Goal: Information Seeking & Learning: Learn about a topic

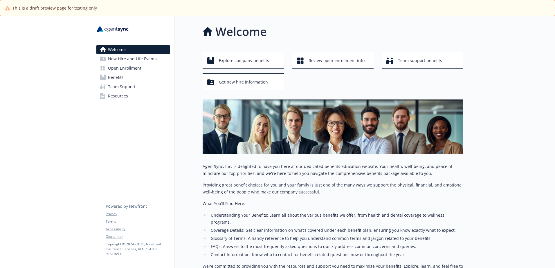
click at [112, 80] on span "Benefits" at bounding box center [116, 77] width 16 height 9
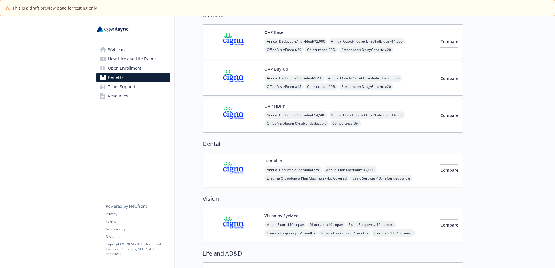
scroll to position [58, 0]
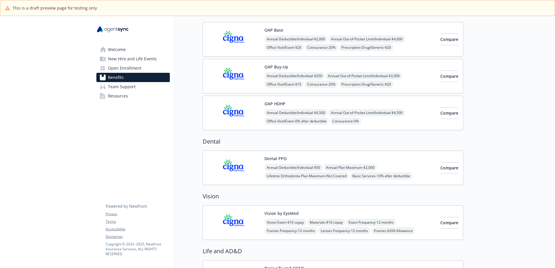
click at [225, 163] on img at bounding box center [234, 168] width 52 height 25
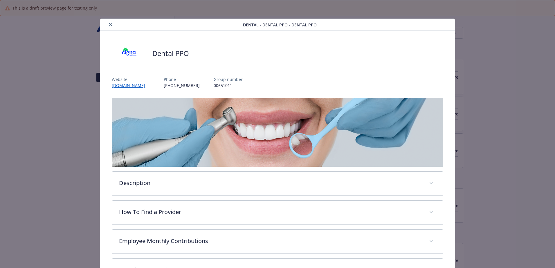
scroll to position [16, 0]
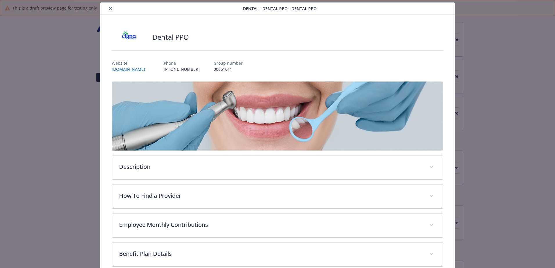
click at [107, 9] on button "close" at bounding box center [110, 8] width 7 height 7
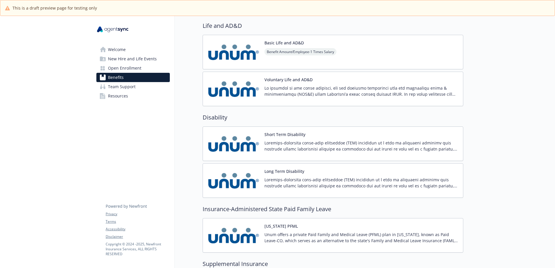
scroll to position [290, 0]
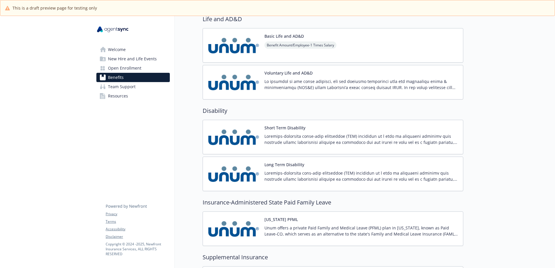
click at [234, 87] on img at bounding box center [234, 82] width 52 height 25
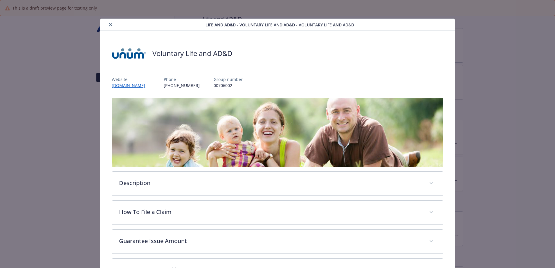
scroll to position [17, 0]
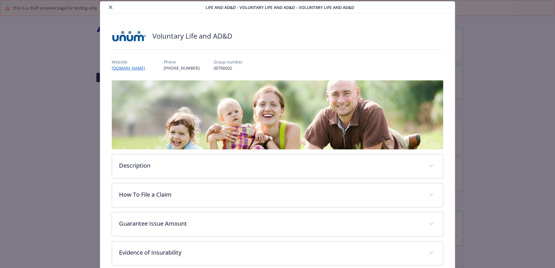
click at [109, 6] on icon "close" at bounding box center [110, 7] width 3 height 3
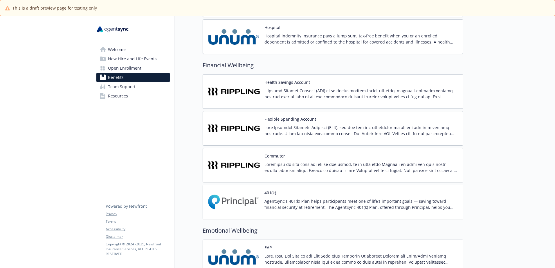
scroll to position [639, 0]
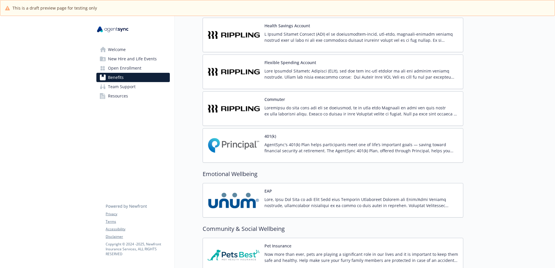
click at [286, 192] on div "EAP" at bounding box center [362, 200] width 194 height 25
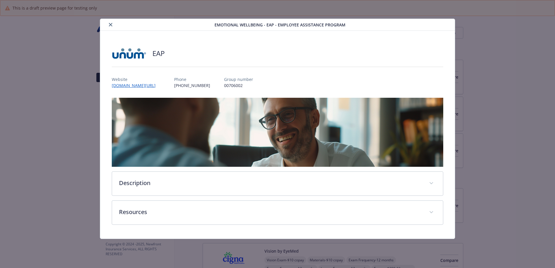
scroll to position [668, 0]
click at [125, 86] on link "[DOMAIN_NAME][URL]" at bounding box center [137, 85] width 50 height 7
click at [110, 25] on icon "close" at bounding box center [110, 24] width 3 height 3
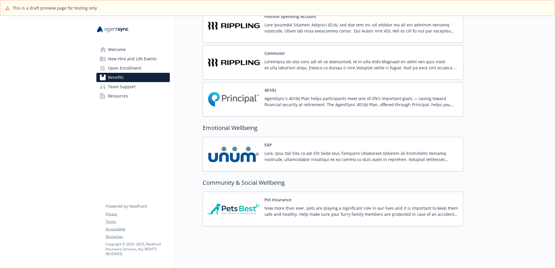
scroll to position [718, 0]
